Goal: Information Seeking & Learning: Learn about a topic

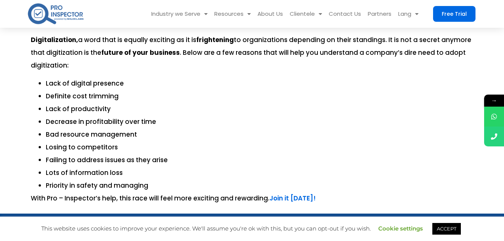
scroll to position [1975, 0]
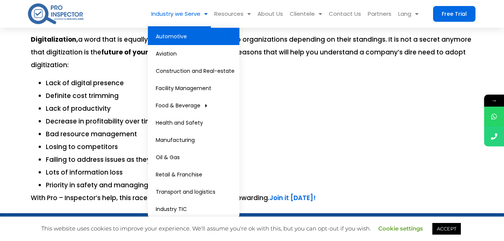
click at [177, 40] on link "Automotive" at bounding box center [193, 36] width 91 height 17
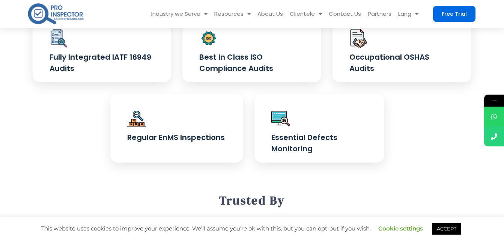
scroll to position [295, 0]
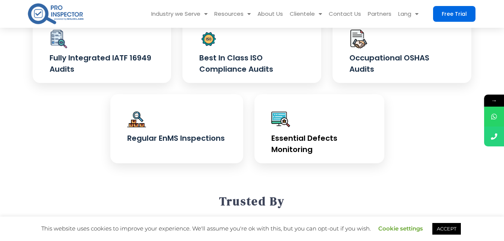
click at [280, 117] on img at bounding box center [280, 119] width 19 height 19
click at [298, 154] on h4 "Essential Defects Monitoring" at bounding box center [319, 143] width 96 height 22
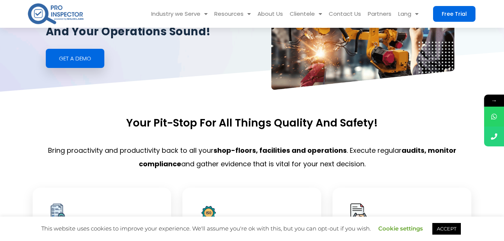
scroll to position [120, 0]
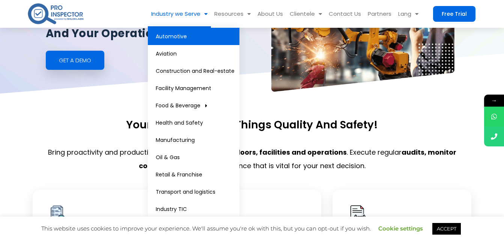
click at [203, 15] on span "Menu" at bounding box center [203, 13] width 7 height 13
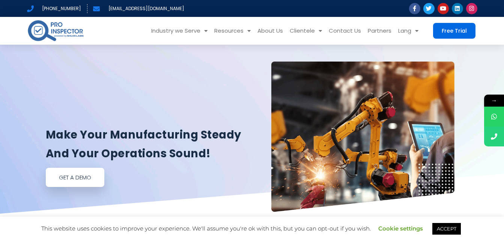
click at [91, 176] on span "GEt a demo" at bounding box center [75, 177] width 32 height 6
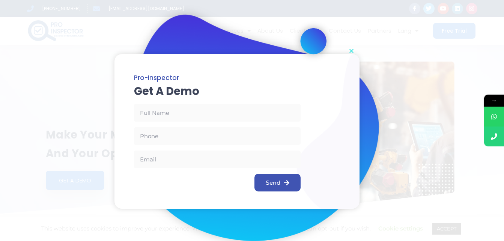
click at [351, 52] on icon "Close" at bounding box center [351, 51] width 6 height 6
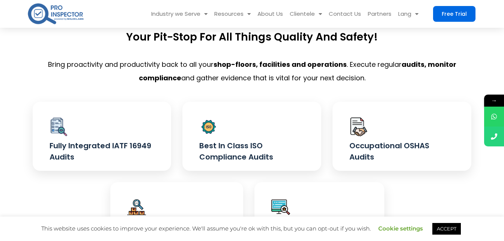
scroll to position [212, 0]
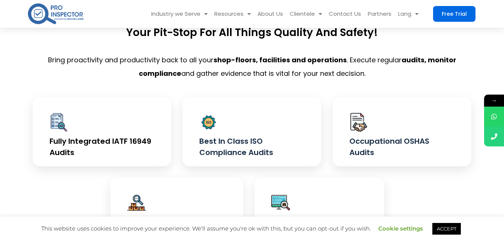
click at [75, 131] on div at bounding box center [101, 124] width 105 height 21
click at [143, 209] on img at bounding box center [136, 202] width 19 height 19
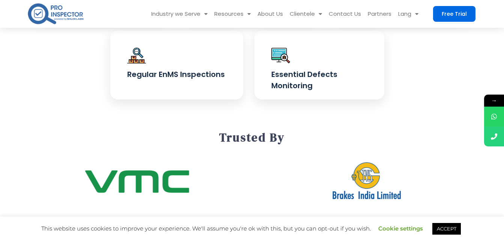
scroll to position [365, 0]
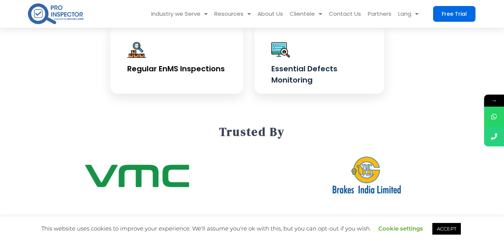
click at [174, 70] on h4 "Regular EnMS Inspections" at bounding box center [176, 68] width 99 height 11
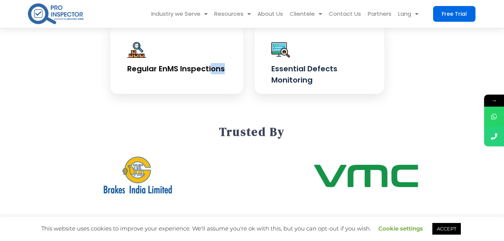
drag, startPoint x: 174, startPoint y: 70, endPoint x: 141, endPoint y: 57, distance: 35.2
click at [141, 57] on img at bounding box center [136, 49] width 19 height 19
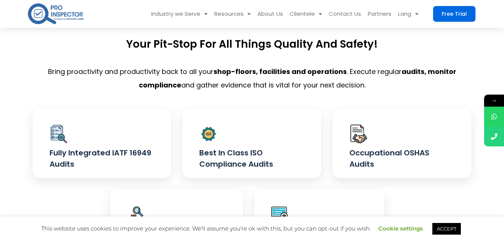
scroll to position [192, 0]
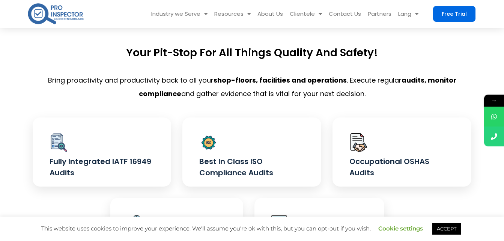
click at [436, 232] on link "ACCEPT" at bounding box center [446, 229] width 28 height 12
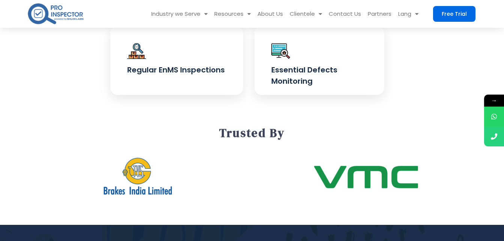
scroll to position [365, 0]
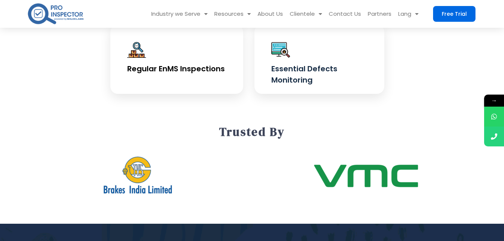
click at [136, 51] on img at bounding box center [136, 49] width 19 height 19
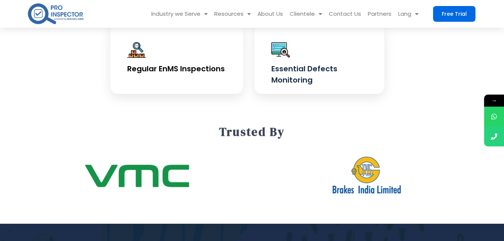
click at [136, 51] on img at bounding box center [136, 49] width 19 height 19
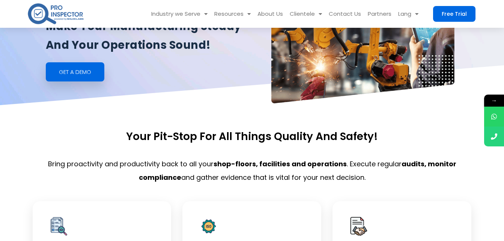
scroll to position [120, 0]
